Goal: Task Accomplishment & Management: Manage account settings

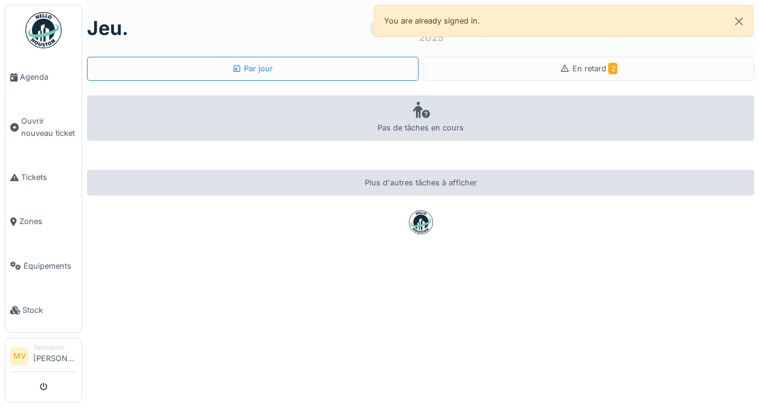
click at [616, 63] on div "En retard 2" at bounding box center [588, 69] width 331 height 24
click at [604, 77] on div "En retard 2" at bounding box center [588, 69] width 331 height 24
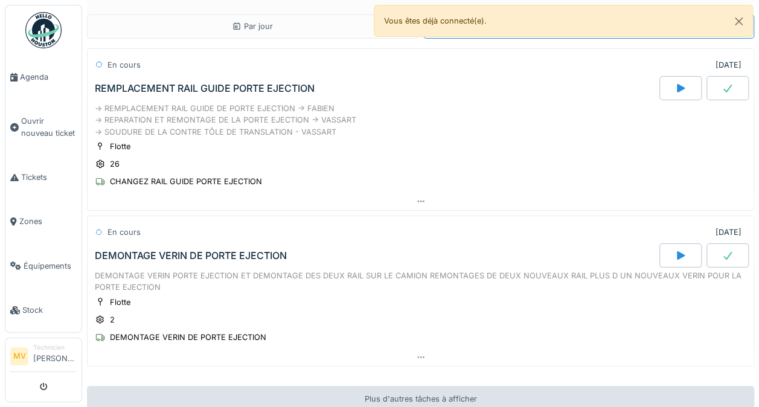
click at [677, 89] on icon at bounding box center [681, 88] width 8 height 8
